Goal: Task Accomplishment & Management: Manage account settings

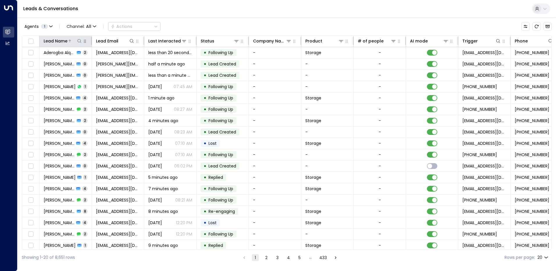
click at [76, 40] on button at bounding box center [79, 41] width 6 height 6
click at [66, 60] on input "text" at bounding box center [79, 62] width 80 height 11
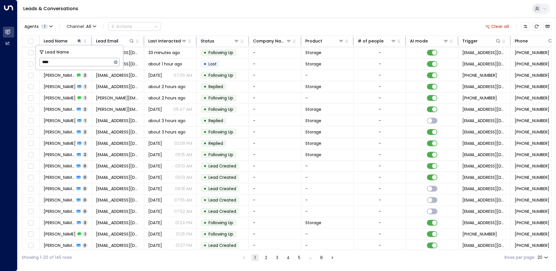
click at [43, 63] on input "****" at bounding box center [75, 62] width 73 height 11
type input "*****"
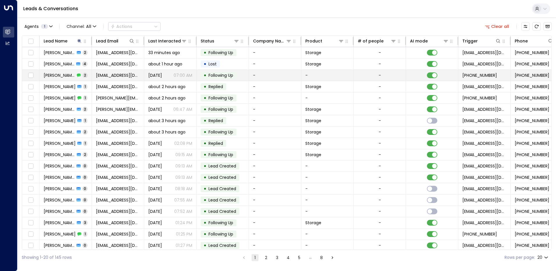
click at [263, 74] on td "-" at bounding box center [275, 75] width 52 height 11
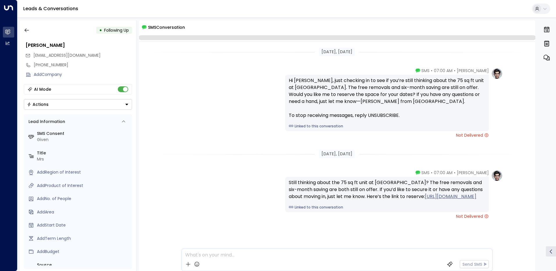
scroll to position [13, 0]
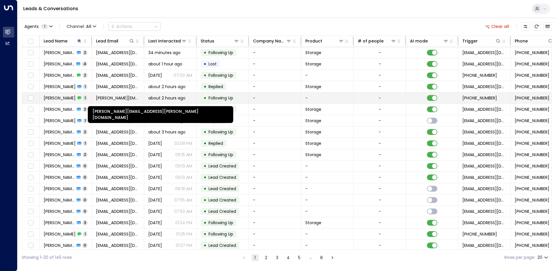
click at [106, 99] on span "[PERSON_NAME][EMAIL_ADDRESS][PERSON_NAME][DOMAIN_NAME]" at bounding box center [118, 98] width 44 height 6
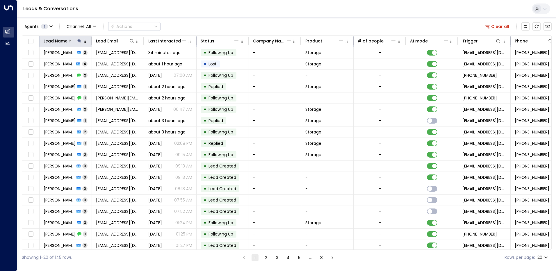
click at [77, 41] on icon at bounding box center [79, 41] width 5 height 5
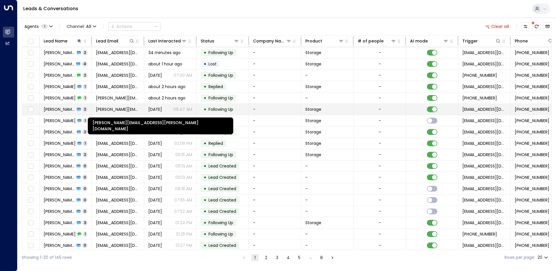
click at [117, 110] on span "[PERSON_NAME][EMAIL_ADDRESS][PERSON_NAME][DOMAIN_NAME]" at bounding box center [118, 109] width 44 height 6
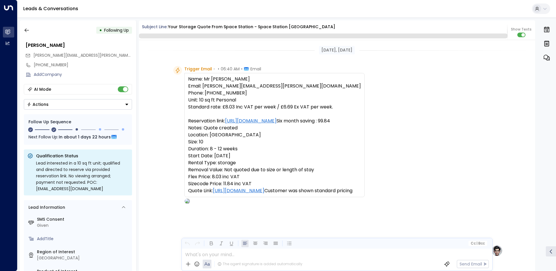
scroll to position [531, 0]
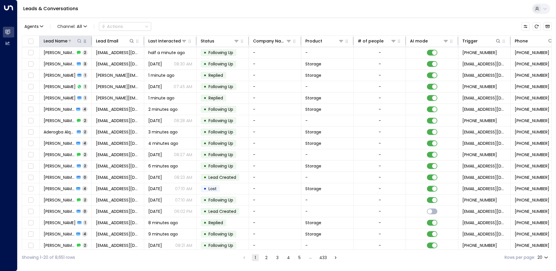
click at [60, 40] on div "Lead Name" at bounding box center [56, 41] width 24 height 7
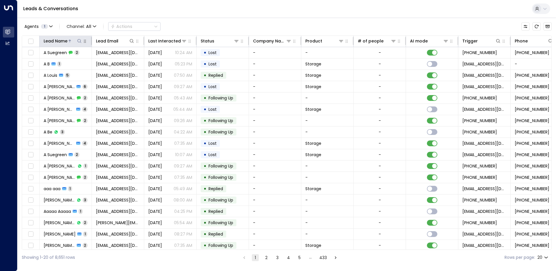
click at [78, 42] on icon at bounding box center [79, 41] width 5 height 5
click at [56, 63] on input "text" at bounding box center [79, 62] width 80 height 11
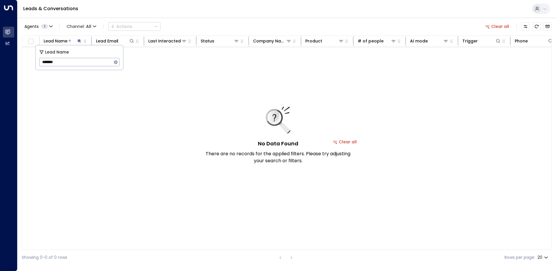
click at [63, 63] on input "*******" at bounding box center [75, 62] width 73 height 11
click at [59, 63] on input "*******" at bounding box center [75, 62] width 73 height 11
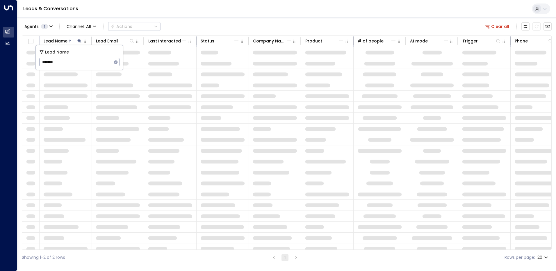
type input "*******"
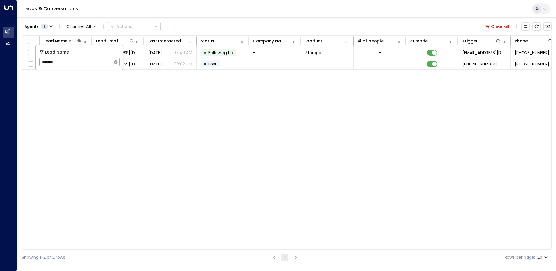
click at [125, 95] on div "Lead Name Lead Email Last Interacted Status Company Name Product # of people AI…" at bounding box center [287, 142] width 530 height 214
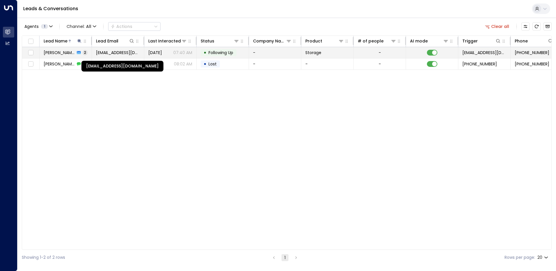
click at [110, 53] on span "nadjacarambola6@gmail.com" at bounding box center [118, 53] width 44 height 6
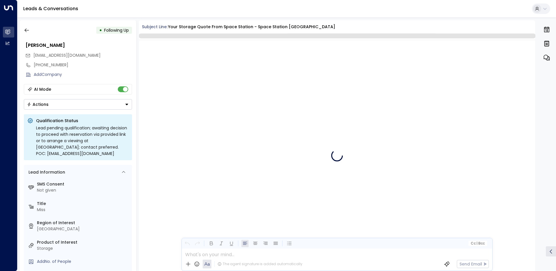
scroll to position [591, 0]
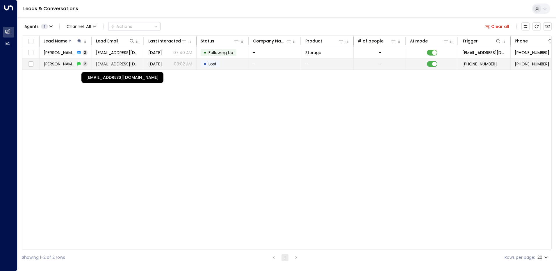
click at [105, 64] on span "nadjacarambola6@gmail.com" at bounding box center [118, 64] width 44 height 6
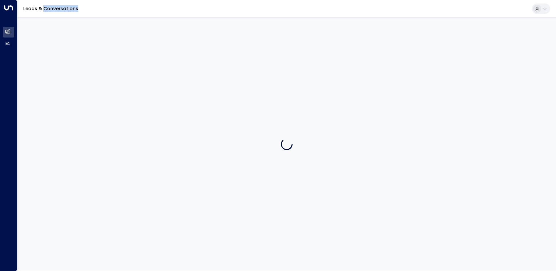
click at [105, 64] on div at bounding box center [286, 143] width 538 height 253
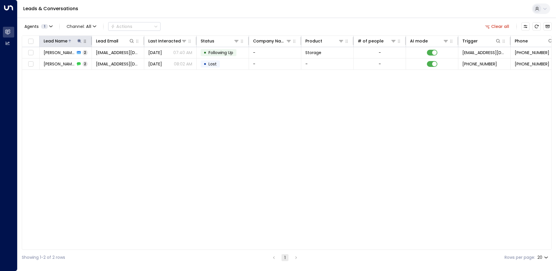
click at [79, 43] on icon at bounding box center [79, 41] width 5 height 5
click at [62, 64] on input "*******" at bounding box center [75, 62] width 73 height 11
type input "*"
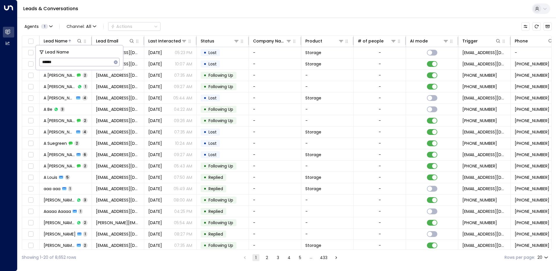
type input "******"
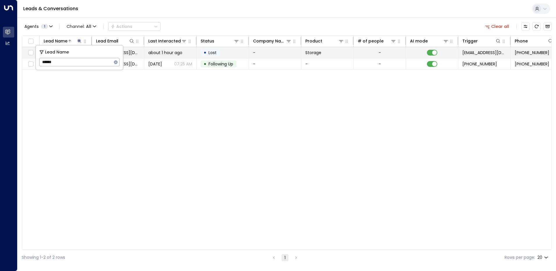
click at [171, 51] on span "about 1 hour ago" at bounding box center [165, 53] width 34 height 6
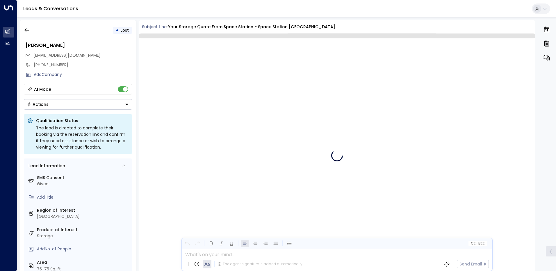
scroll to position [881, 0]
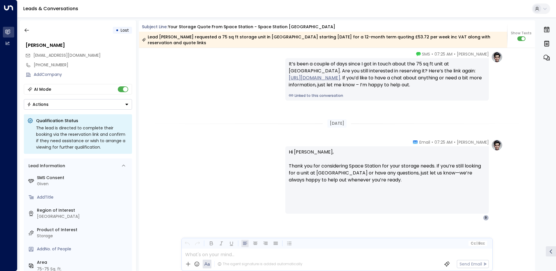
click at [556, 31] on html "Overview Leads & Conversations Leads & Conversations Analytics Analytics Leads …" at bounding box center [278, 137] width 556 height 274
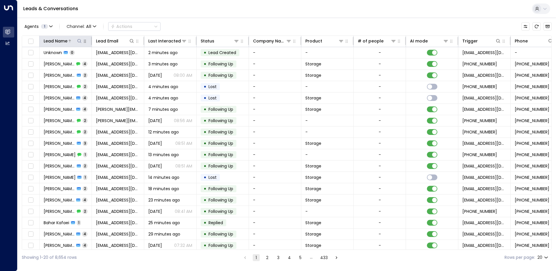
click at [79, 43] on button at bounding box center [79, 41] width 6 height 6
click at [61, 60] on input "text" at bounding box center [79, 62] width 80 height 11
type input "*******"
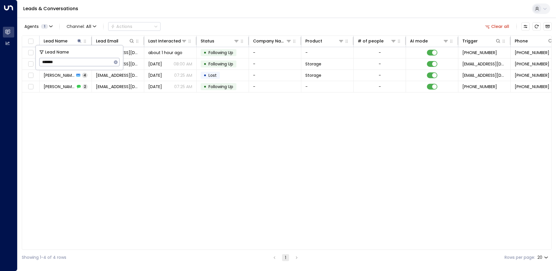
click at [102, 110] on div "Lead Name Lead Email Last Interacted Status Company Name Product # of people AI…" at bounding box center [287, 142] width 530 height 214
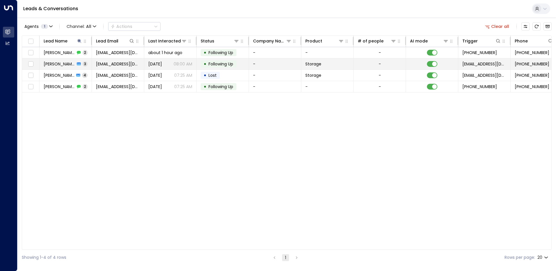
click at [155, 64] on span "[DATE]" at bounding box center [155, 64] width 14 height 6
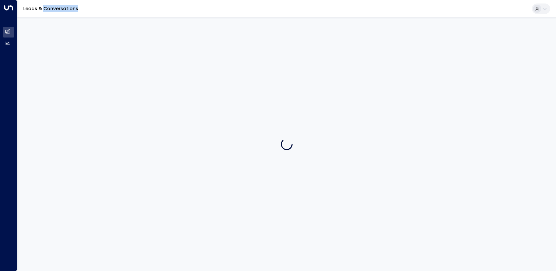
click at [155, 64] on div at bounding box center [286, 143] width 538 height 253
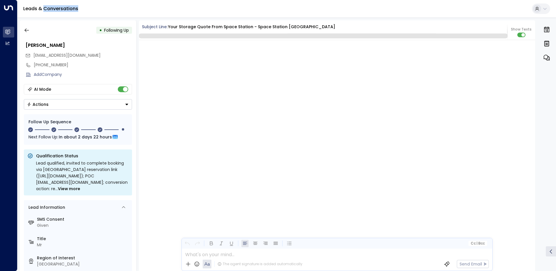
scroll to position [774, 0]
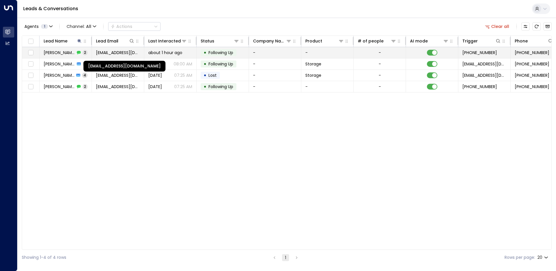
click at [114, 51] on span "shanequadros@outlook.com" at bounding box center [118, 53] width 44 height 6
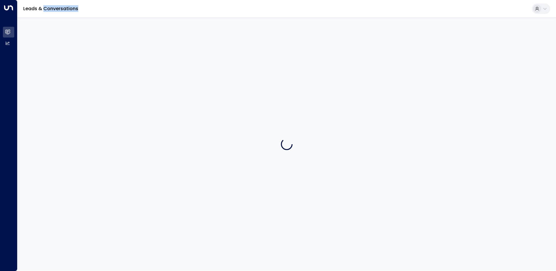
click at [114, 51] on div at bounding box center [286, 143] width 538 height 253
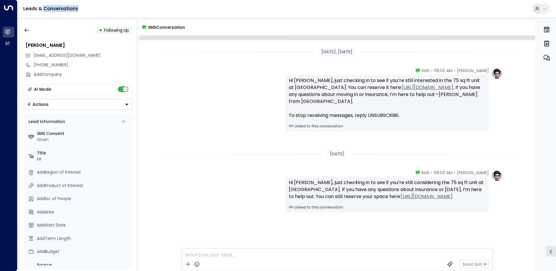
scroll to position [6, 0]
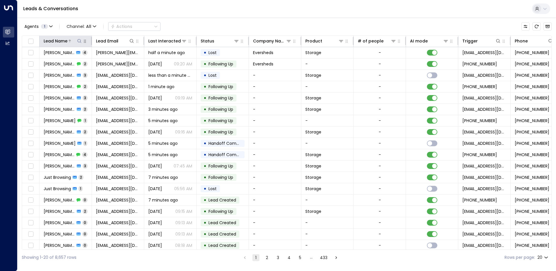
click at [81, 43] on button at bounding box center [79, 41] width 6 height 6
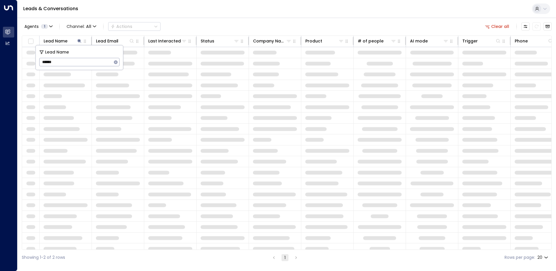
type input "******"
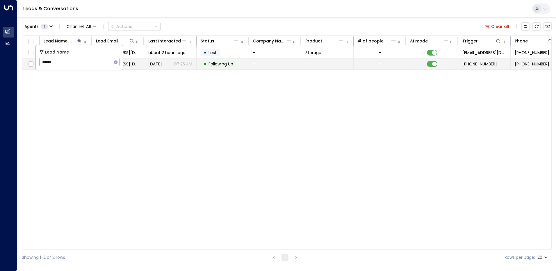
click at [129, 60] on td "91arsalan@gmail.com" at bounding box center [118, 63] width 52 height 11
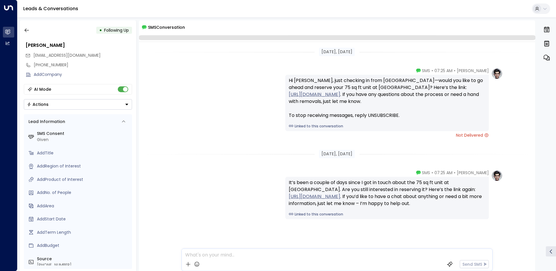
scroll to position [13, 0]
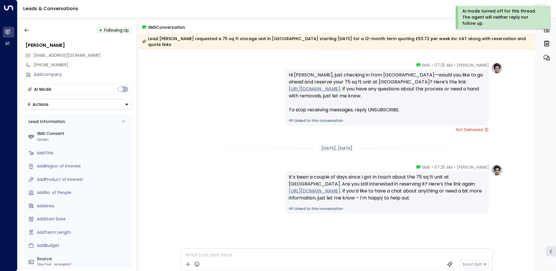
click at [126, 104] on icon "Button group with a nested menu" at bounding box center [126, 104] width 3 height 1
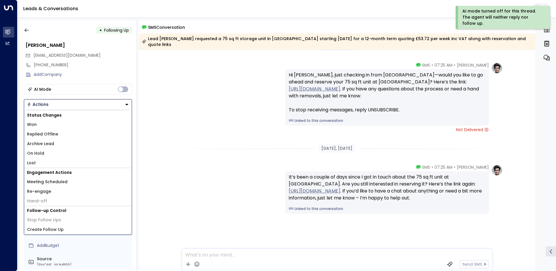
click at [39, 161] on li "Lost" at bounding box center [78, 163] width 108 height 10
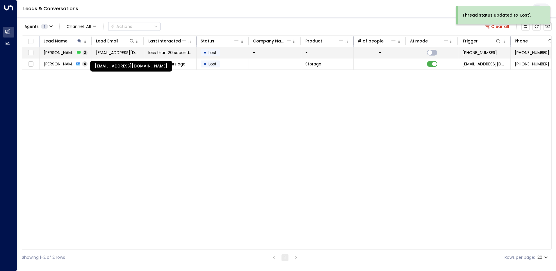
click at [105, 52] on span "91arsalan@gmail.com" at bounding box center [118, 53] width 44 height 6
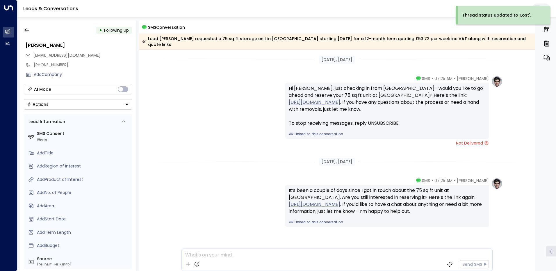
scroll to position [15, 0]
